Goal: Navigation & Orientation: Find specific page/section

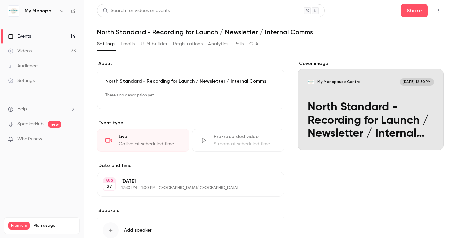
click at [30, 35] on div "Events" at bounding box center [19, 36] width 23 height 7
